Goal: Task Accomplishment & Management: Complete application form

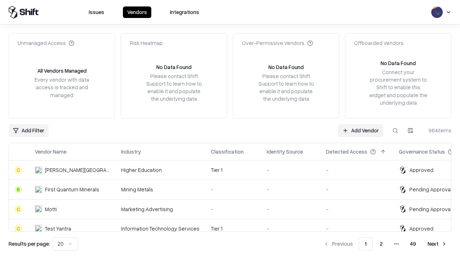
click at [360, 130] on link "Add Vendor" at bounding box center [360, 130] width 45 height 13
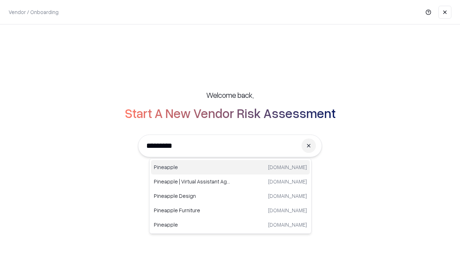
click at [230, 167] on div "Pineapple [DOMAIN_NAME]" at bounding box center [230, 167] width 159 height 14
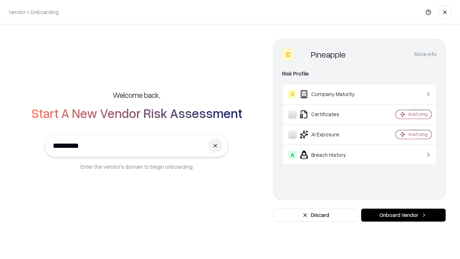
type input "*********"
click at [403, 215] on button "Onboard Vendor" at bounding box center [403, 214] width 84 height 13
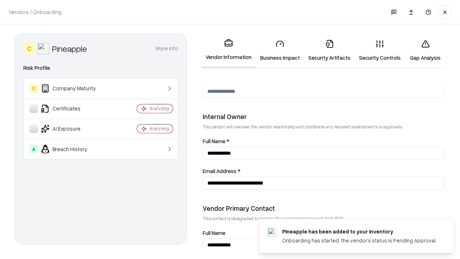
scroll to position [372, 0]
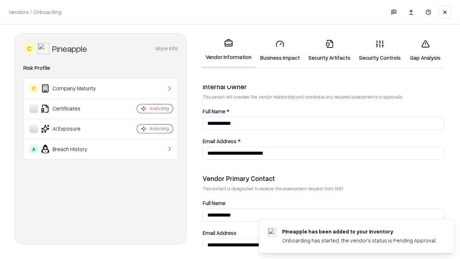
click at [280, 50] on link "Business Impact" at bounding box center [280, 50] width 48 height 33
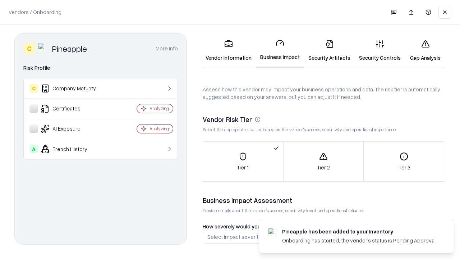
click at [329, 50] on link "Security Artifacts" at bounding box center [329, 50] width 51 height 33
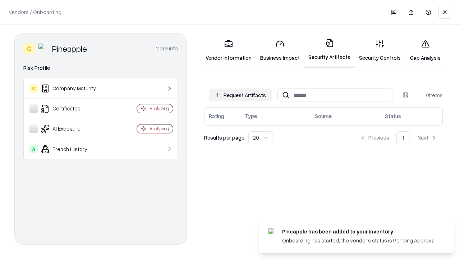
click at [240, 95] on button "Request Artifacts" at bounding box center [240, 94] width 62 height 13
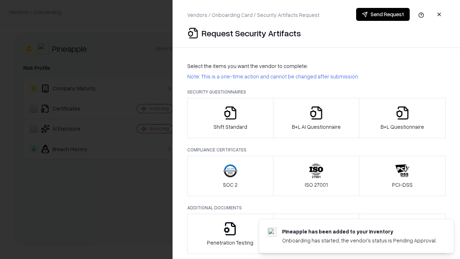
click at [230, 118] on icon "button" at bounding box center [230, 113] width 14 height 14
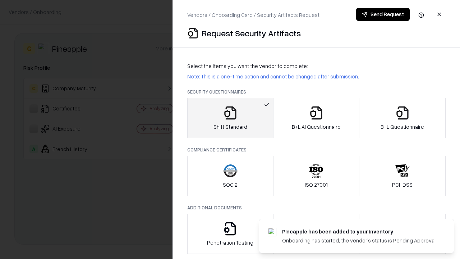
click at [382, 14] on button "Send Request" at bounding box center [383, 14] width 54 height 13
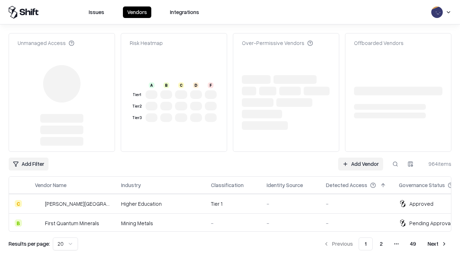
click at [360, 157] on link "Add Vendor" at bounding box center [360, 163] width 45 height 13
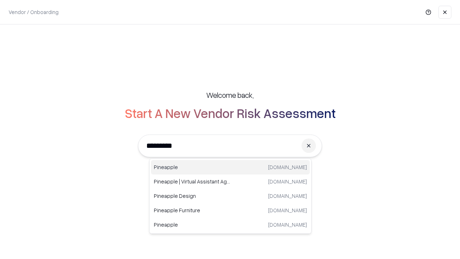
click at [230, 167] on div "Pineapple [DOMAIN_NAME]" at bounding box center [230, 167] width 159 height 14
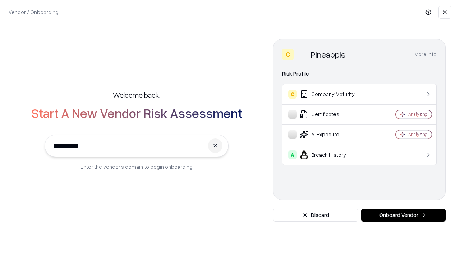
type input "*********"
click at [403, 215] on button "Onboard Vendor" at bounding box center [403, 214] width 84 height 13
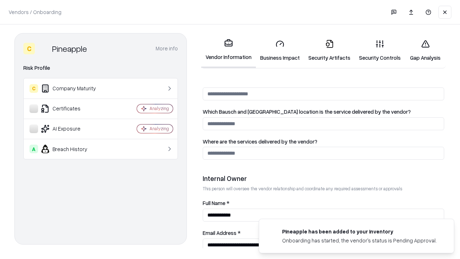
scroll to position [372, 0]
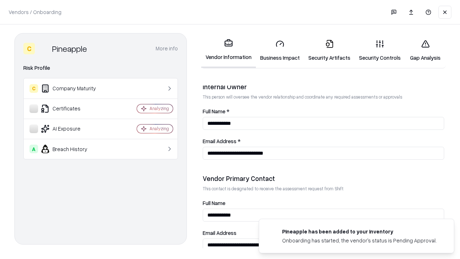
click at [425, 50] on link "Gap Analysis" at bounding box center [425, 50] width 41 height 33
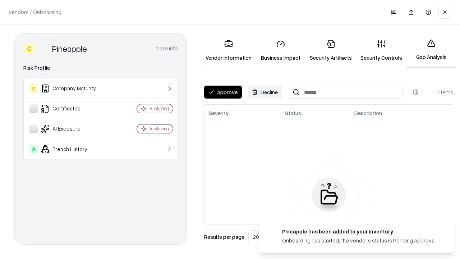
click at [223, 92] on button "Approve" at bounding box center [223, 91] width 38 height 13
